Goal: Transaction & Acquisition: Purchase product/service

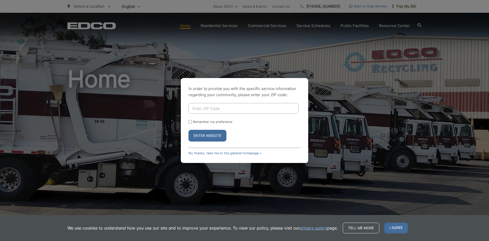
click at [202, 110] on input "Enter ZIP Code" at bounding box center [244, 108] width 110 height 11
type input "92021"
click at [208, 136] on button "Enter Website" at bounding box center [208, 136] width 38 height 12
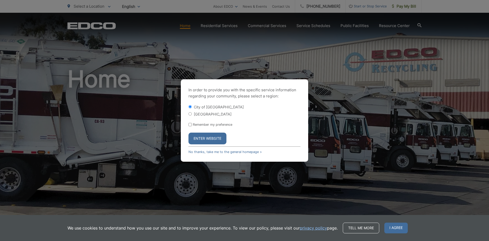
click at [190, 113] on input "[GEOGRAPHIC_DATA]" at bounding box center [190, 113] width 3 height 3
radio input "true"
click at [217, 139] on button "Enter Website" at bounding box center [208, 138] width 38 height 12
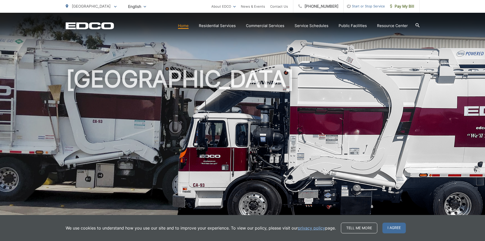
click at [218, 150] on h1 "[GEOGRAPHIC_DATA]" at bounding box center [243, 146] width 354 height 161
click at [397, 228] on span "I agree" at bounding box center [394, 227] width 23 height 11
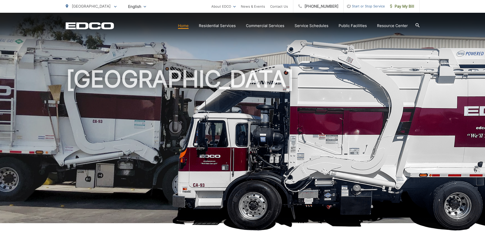
click at [186, 25] on link "Home" at bounding box center [183, 26] width 11 height 6
click at [409, 7] on span "Pay My Bill" at bounding box center [402, 6] width 24 height 6
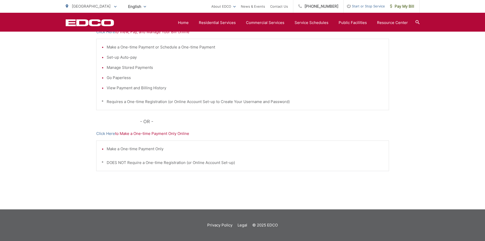
scroll to position [71, 0]
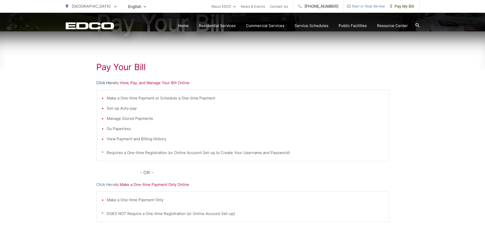
click at [111, 83] on link "Click Here" at bounding box center [105, 83] width 19 height 6
